Goal: Task Accomplishment & Management: Manage account settings

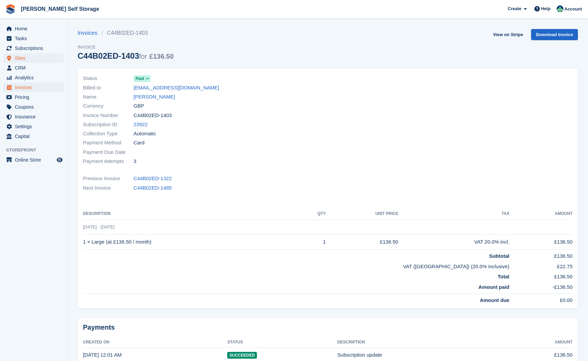
click at [21, 57] on span "Sites" at bounding box center [35, 57] width 40 height 9
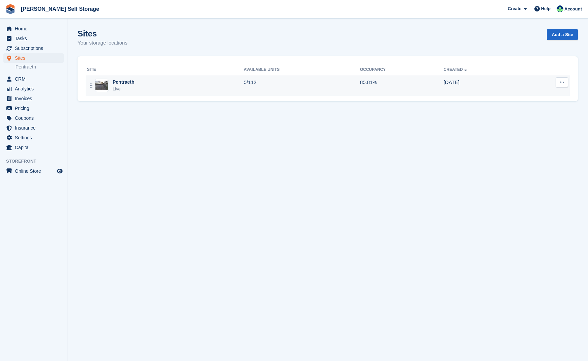
click at [124, 81] on div "Pentraeth" at bounding box center [124, 82] width 22 height 7
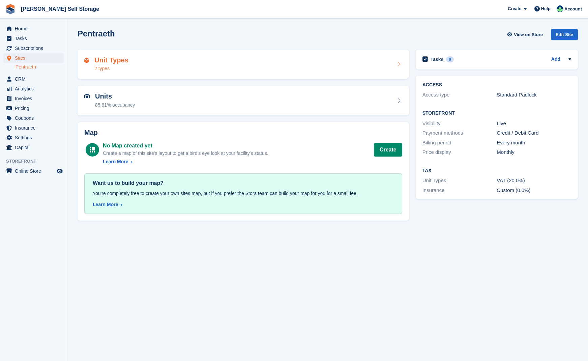
click at [116, 62] on h2 "Unit Types" at bounding box center [111, 60] width 34 height 8
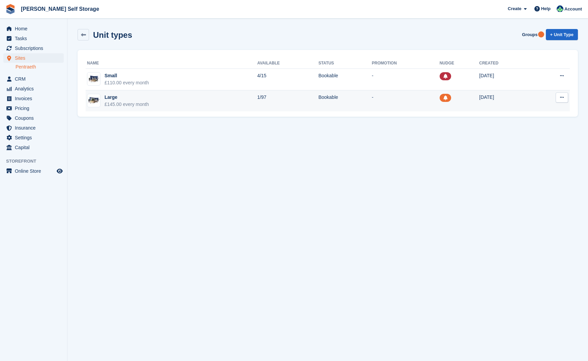
click at [113, 97] on div "Large" at bounding box center [127, 97] width 45 height 7
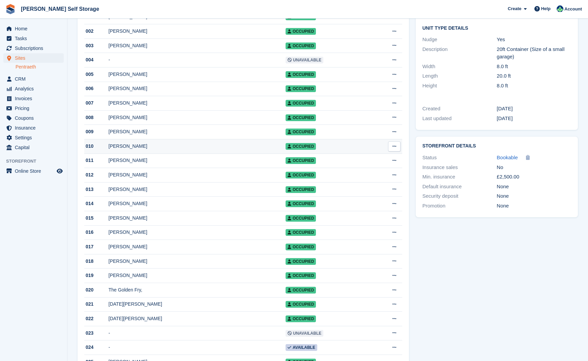
scroll to position [127, 0]
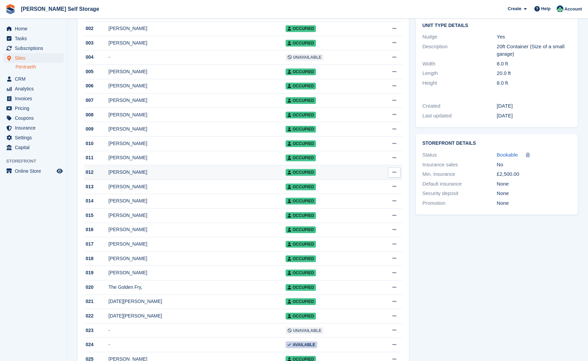
click at [202, 176] on div "[PERSON_NAME]" at bounding box center [197, 172] width 177 height 7
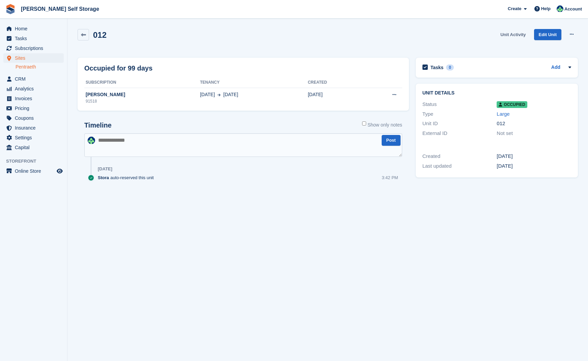
click at [515, 33] on link "Unit Activity" at bounding box center [513, 34] width 31 height 11
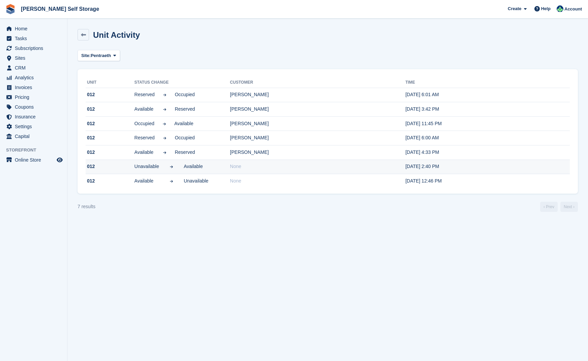
drag, startPoint x: 349, startPoint y: 63, endPoint x: 531, endPoint y: 161, distance: 206.6
click at [411, 74] on section "Unit Activity Site: Pentraeth All Pentraeth Unit Status change Customer Time 01…" at bounding box center [327, 180] width 521 height 361
